Goal: Book appointment/travel/reservation

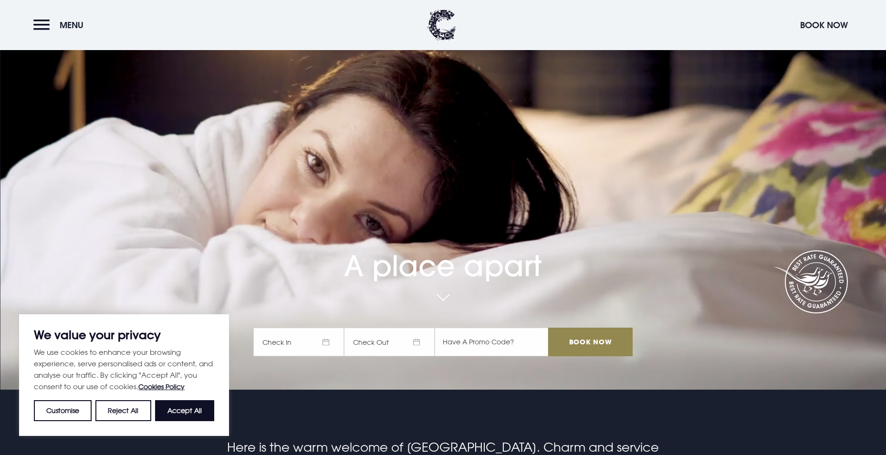
scroll to position [95, 0]
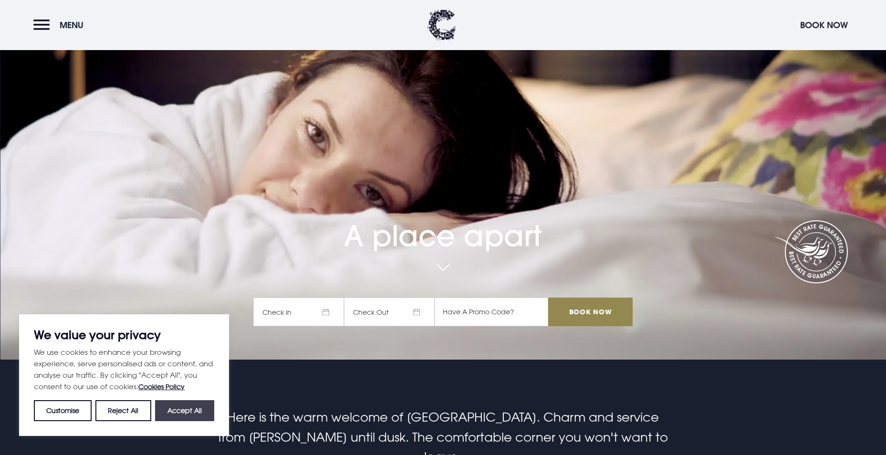
click at [185, 410] on button "Accept All" at bounding box center [184, 410] width 59 height 21
checkbox input "true"
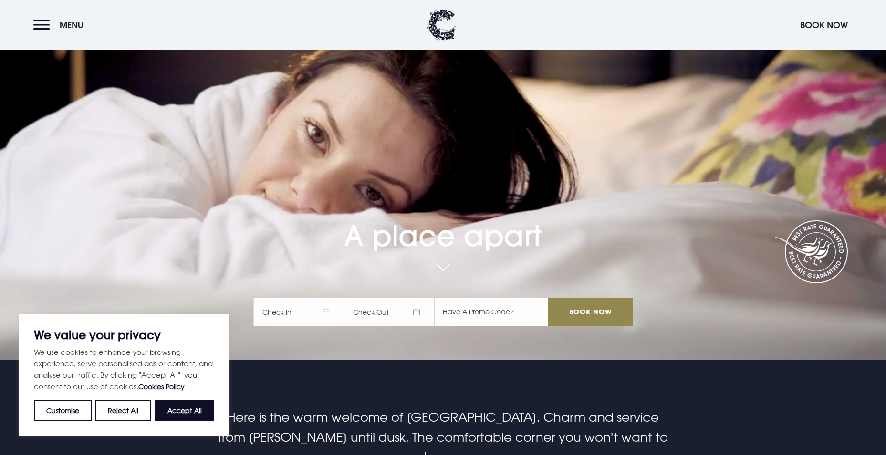
checkbox input "true"
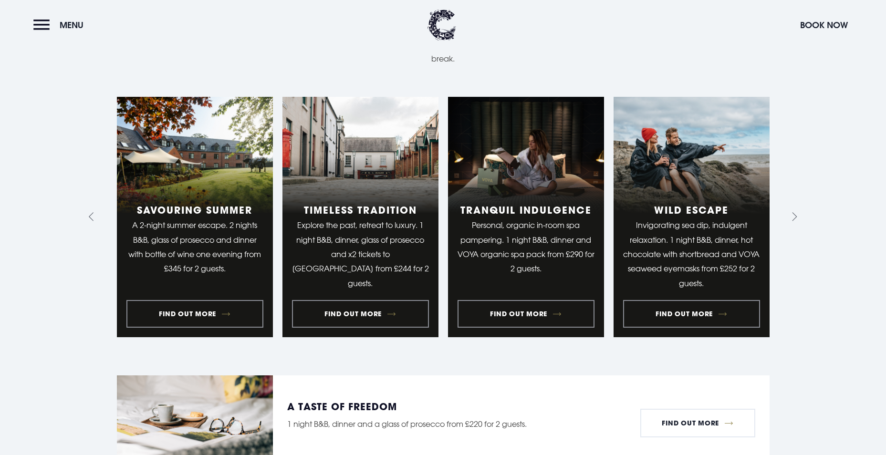
scroll to position [1097, 0]
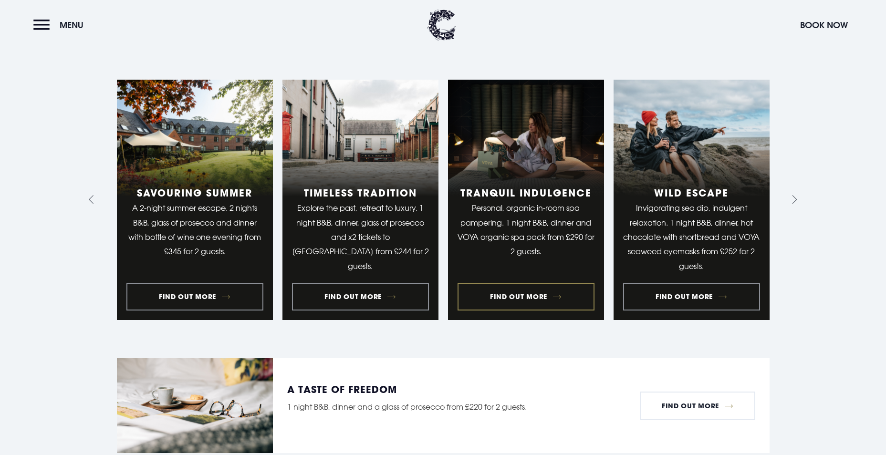
click at [527, 269] on link "3 of 10" at bounding box center [526, 200] width 156 height 241
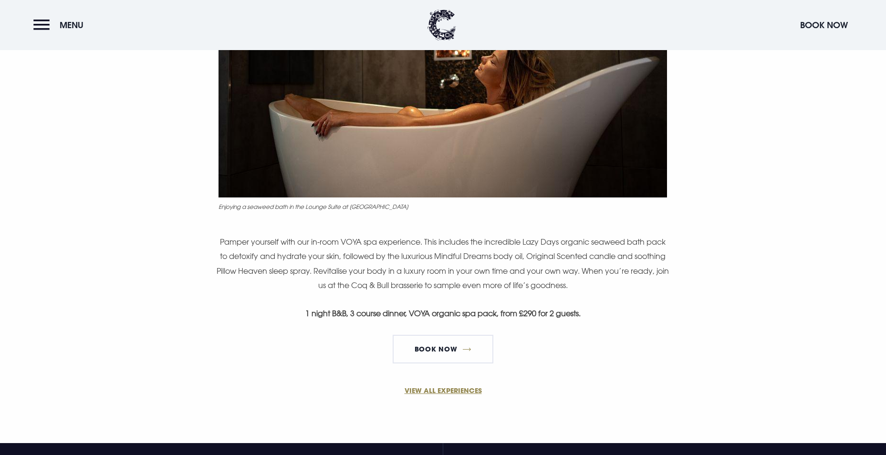
scroll to position [477, 0]
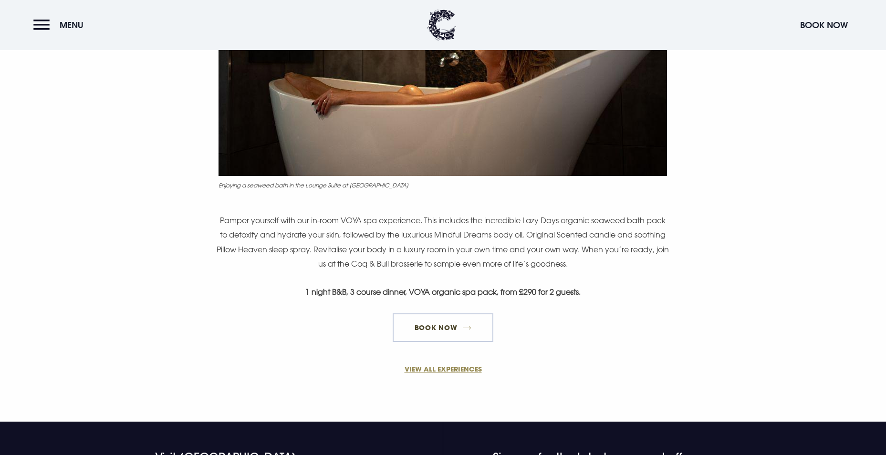
click at [462, 316] on link "Book Now" at bounding box center [442, 327] width 100 height 29
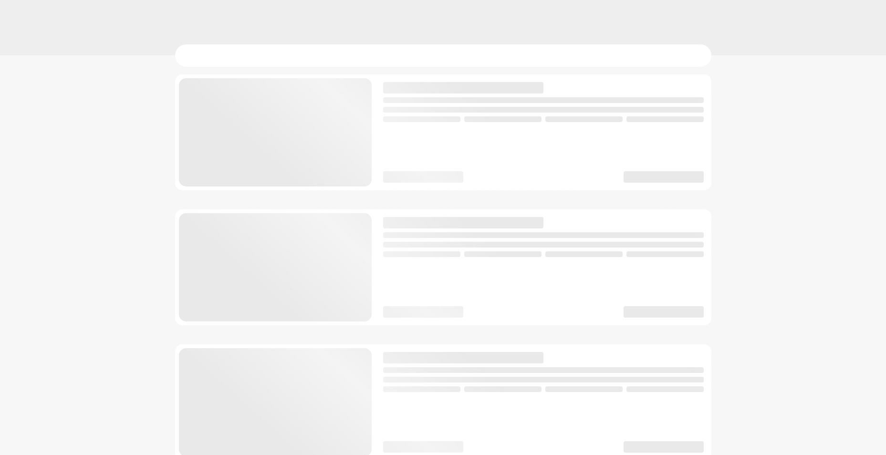
checkbox input "true"
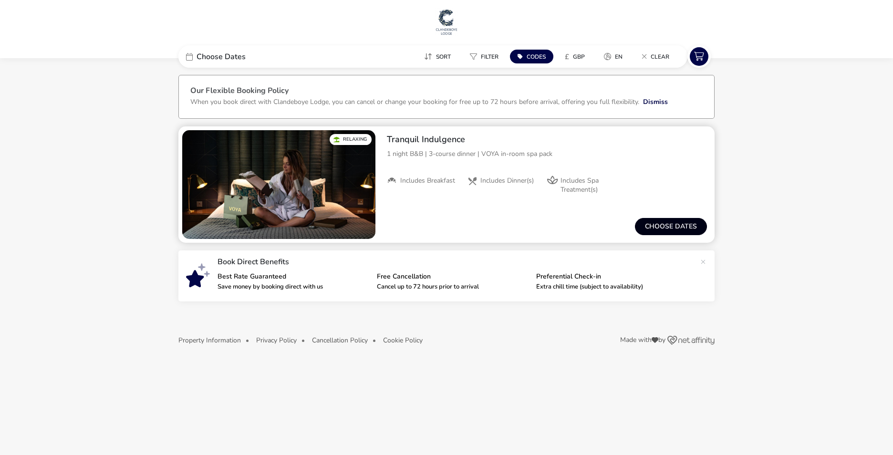
click at [669, 228] on button "Choose dates" at bounding box center [671, 226] width 72 height 17
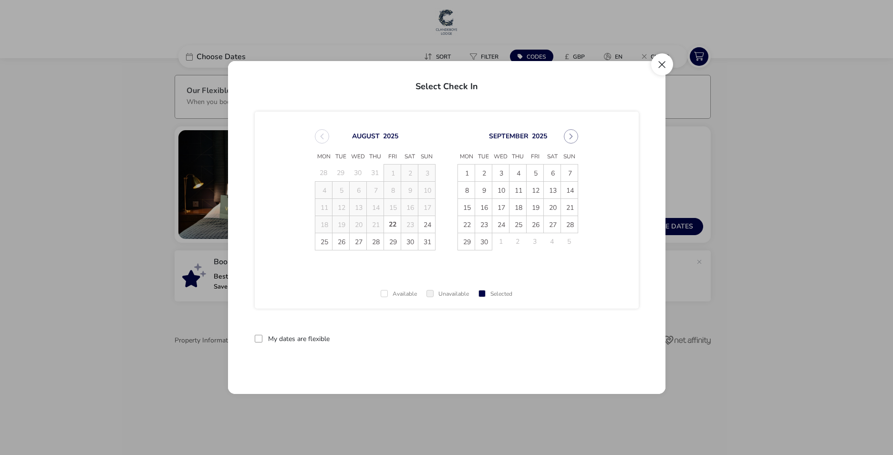
click at [660, 62] on button "Close" at bounding box center [662, 64] width 22 height 22
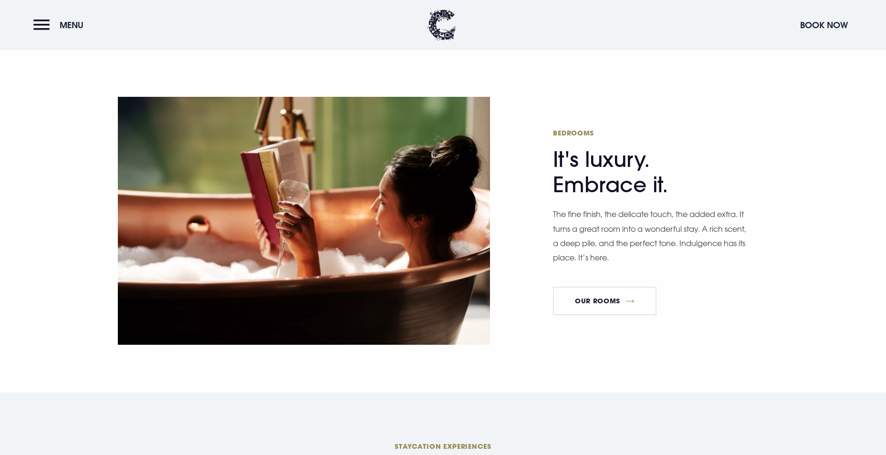
scroll to position [620, 0]
